Goal: Communication & Community: Answer question/provide support

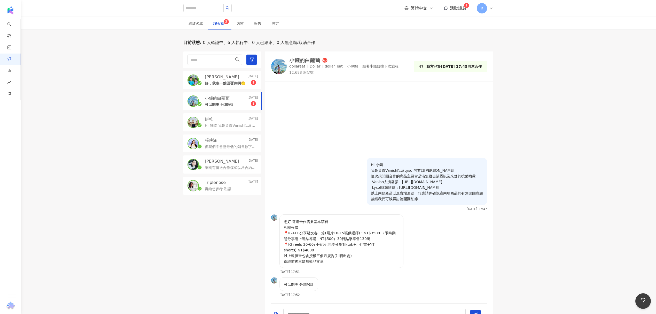
scroll to position [121, 0]
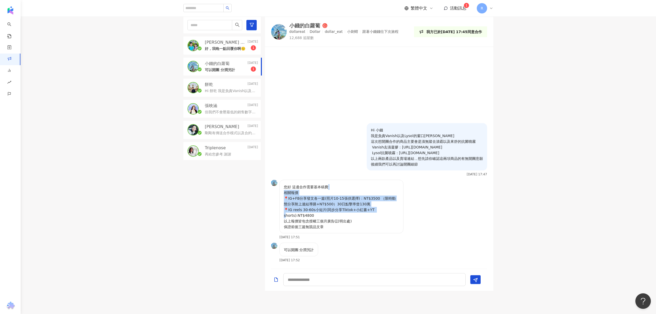
drag, startPoint x: 368, startPoint y: 204, endPoint x: 357, endPoint y: 192, distance: 16.3
click at [358, 192] on p "您好 這邊合作需要基本稿費 相關報價 📍IG+FB分享發文各一篇(照片10-15張供選擇)：NT$3500 （限時動態分享附上連結導購+NT$500）30日點…" at bounding box center [341, 206] width 115 height 45
click at [365, 222] on p "您好 這邊合作需要基本稿費 相關報價 📍IG+FB分享發文各一篇(照片10-15張供選擇)：NT$3500 （限時動態分享附上連結導購+NT$500）30日點…" at bounding box center [341, 206] width 115 height 45
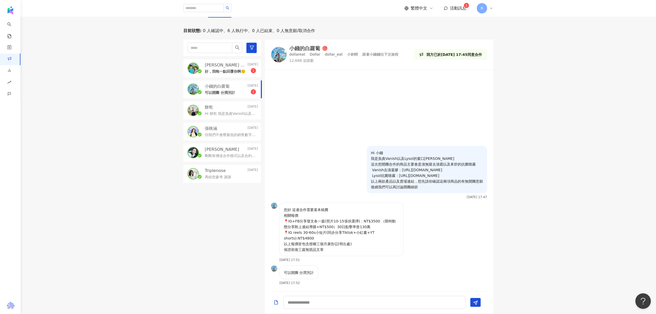
scroll to position [52, 0]
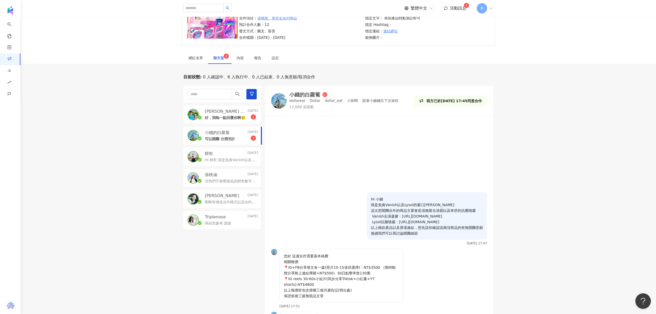
click at [283, 104] on img at bounding box center [278, 100] width 15 height 15
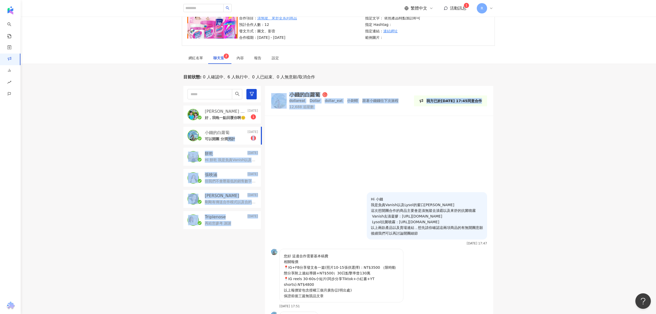
drag, startPoint x: 229, startPoint y: 138, endPoint x: 323, endPoint y: 144, distance: 94.5
click at [323, 144] on div "Manfred and Kanice Today 好，我晚一點回覆你啊🙂 1 小錢的白蘿蔔 Today 可以開團 分潤另計 1 餅乾 2025/8/26 Hi…" at bounding box center [338, 222] width 310 height 273
click at [306, 142] on div at bounding box center [379, 155] width 228 height 73
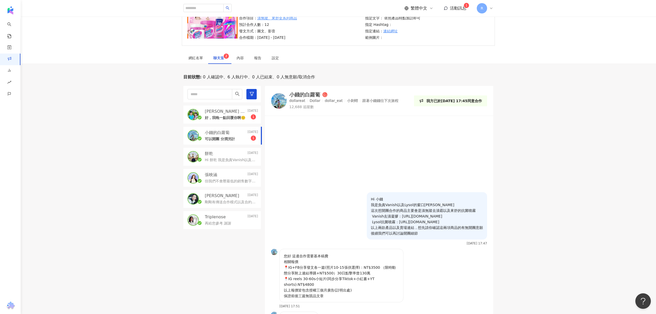
click at [223, 108] on div "Manfred and Kanice Today 好，我晚一點回覆你啊🙂 1" at bounding box center [221, 114] width 77 height 18
click at [221, 119] on p "好，我晚一點回覆你啊🙂" at bounding box center [225, 117] width 41 height 5
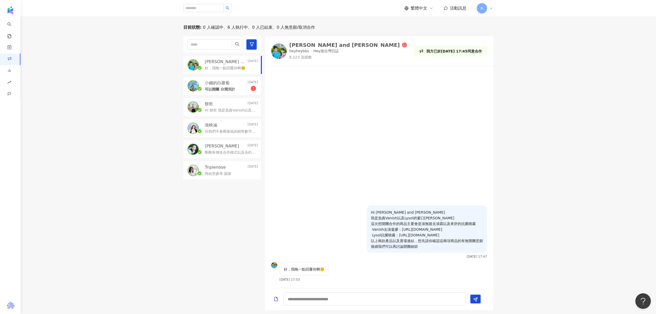
scroll to position [155, 0]
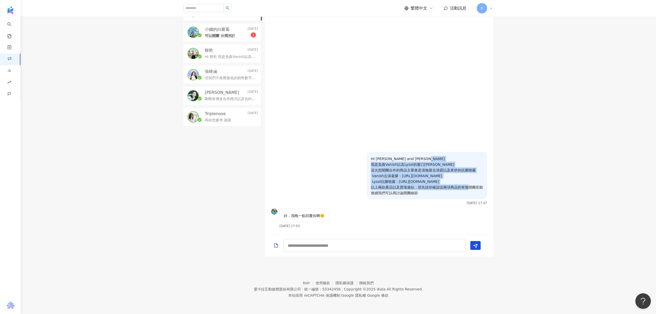
drag, startPoint x: 386, startPoint y: 193, endPoint x: 389, endPoint y: 166, distance: 27.1
click at [389, 166] on p "Hi Manfred and Kanice 我是負責Vanish以及Lysol的窗口Charlie 這次想開團合作的商品主要會是漬無蹤去漬霸以及來舒的抗菌噴霧…" at bounding box center [427, 176] width 112 height 40
click at [328, 201] on div "Hi Manfred and Kanice 我是負責Vanish以及Lysol的窗口Charlie 這次想開團合作的商品主要會是漬無蹤去漬霸以及來舒的抗菌噴霧…" at bounding box center [379, 180] width 228 height 57
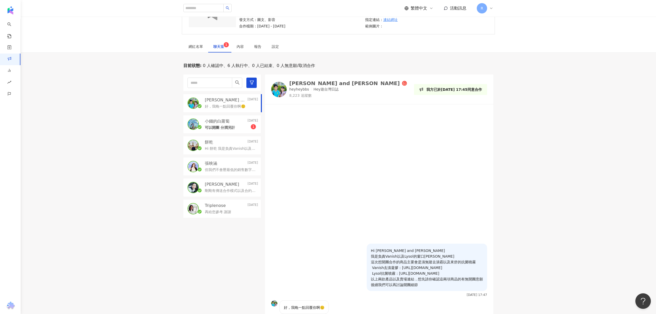
scroll to position [0, 0]
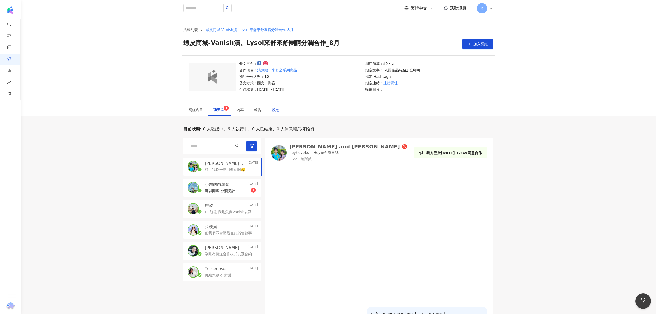
click at [277, 110] on div "設定" at bounding box center [275, 110] width 7 height 6
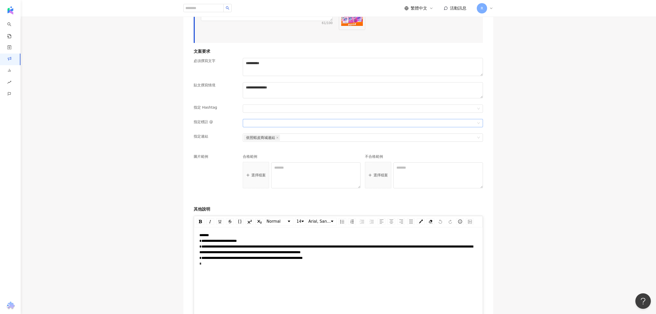
scroll to position [516, 0]
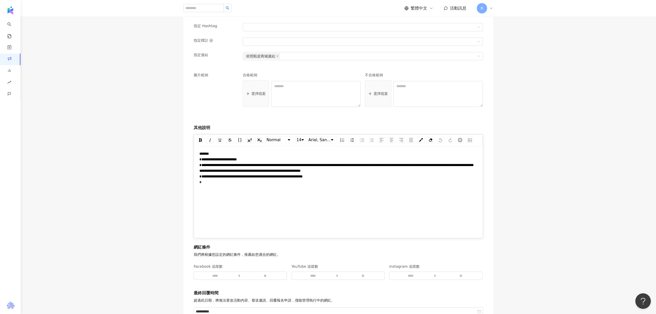
drag, startPoint x: 336, startPoint y: 150, endPoint x: 339, endPoint y: 150, distance: 2.8
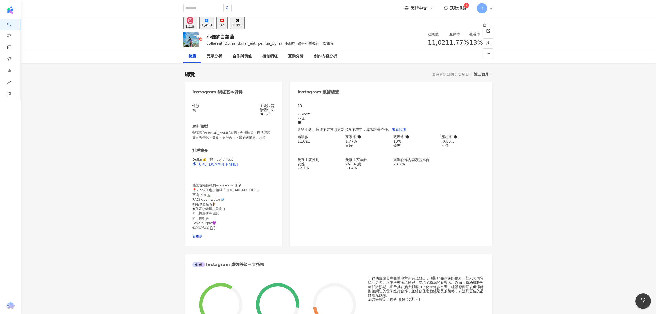
click at [238, 166] on div "[URL][DOMAIN_NAME]" at bounding box center [218, 164] width 40 height 4
